Goal: Task Accomplishment & Management: Use online tool/utility

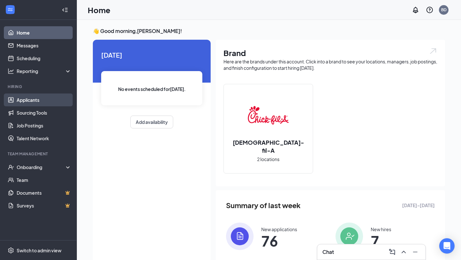
click at [29, 101] on link "Applicants" at bounding box center [44, 99] width 55 height 13
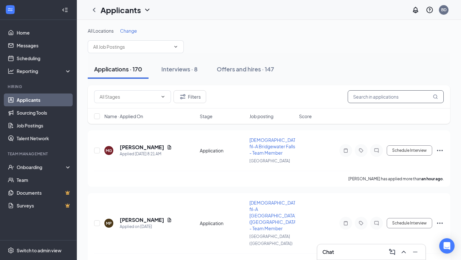
click at [364, 101] on input "text" at bounding box center [395, 96] width 96 height 13
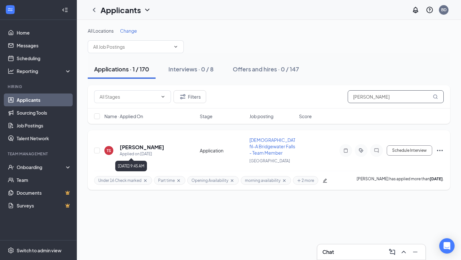
type input "[PERSON_NAME]"
click at [149, 146] on h5 "[PERSON_NAME]" at bounding box center [142, 147] width 44 height 7
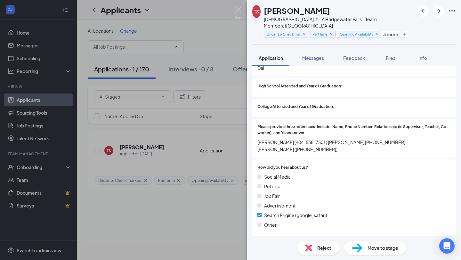
scroll to position [451, 0]
click at [398, 253] on div "Move to stage" at bounding box center [375, 248] width 62 height 14
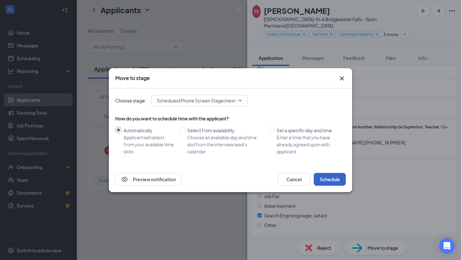
click at [337, 178] on button "Schedule" at bounding box center [329, 179] width 32 height 13
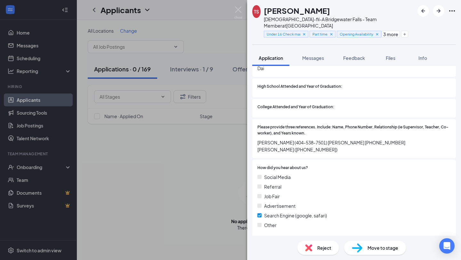
click at [150, 103] on div "TS [PERSON_NAME] [DEMOGRAPHIC_DATA]-fil-A Bridgewater Falls - Team Member at [G…" at bounding box center [230, 130] width 461 height 260
